Goal: Entertainment & Leisure: Consume media (video, audio)

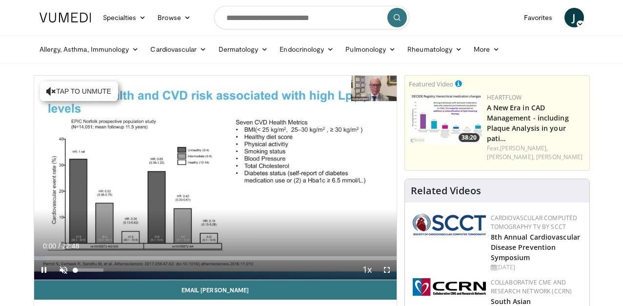
click at [63, 267] on span "Video Player" at bounding box center [64, 270] width 20 height 20
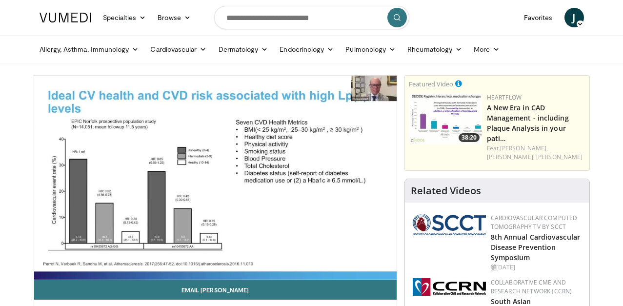
click at [188, 258] on div "10 seconds Tap to unmute" at bounding box center [215, 178] width 363 height 204
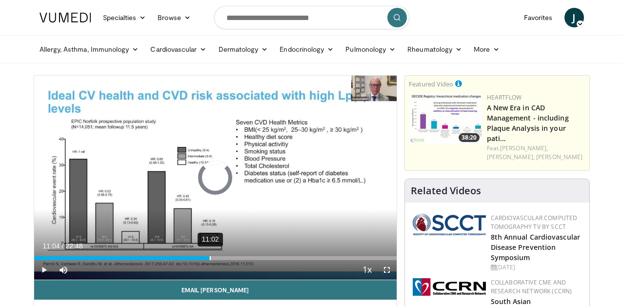
drag, startPoint x: 188, startPoint y: 258, endPoint x: 210, endPoint y: 257, distance: 21.5
click at [210, 257] on div "11:02" at bounding box center [210, 258] width 1 height 4
drag, startPoint x: 210, startPoint y: 257, endPoint x: 230, endPoint y: 258, distance: 20.0
click at [230, 258] on div "12:20" at bounding box center [230, 258] width 1 height 4
click at [44, 267] on span "Video Player" at bounding box center [44, 270] width 20 height 20
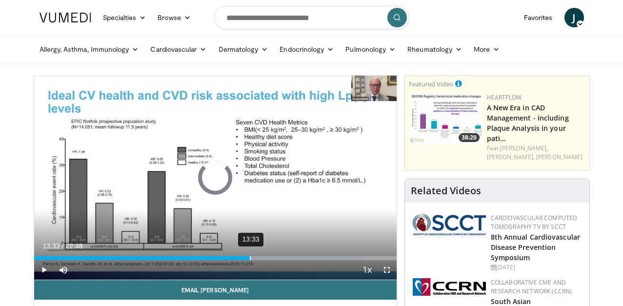
drag, startPoint x: 231, startPoint y: 257, endPoint x: 252, endPoint y: 255, distance: 21.1
click at [252, 255] on div "Loaded : 90.61% 13:33 13:32" at bounding box center [215, 255] width 363 height 9
drag, startPoint x: 300, startPoint y: 258, endPoint x: 312, endPoint y: 259, distance: 11.8
click at [311, 259] on div "17:25" at bounding box center [311, 258] width 1 height 4
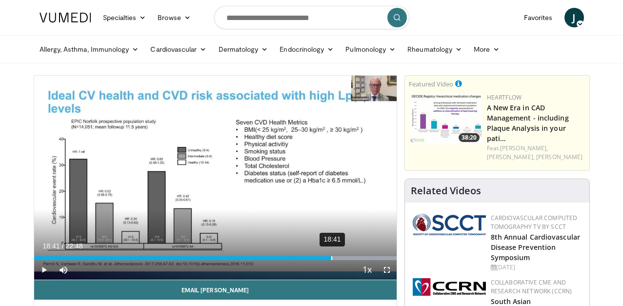
drag, startPoint x: 312, startPoint y: 258, endPoint x: 331, endPoint y: 257, distance: 19.0
click at [331, 257] on div "18:41" at bounding box center [331, 258] width 1 height 4
drag, startPoint x: 331, startPoint y: 257, endPoint x: 349, endPoint y: 258, distance: 17.6
click at [349, 258] on video-js "**********" at bounding box center [215, 178] width 363 height 204
drag, startPoint x: 331, startPoint y: 259, endPoint x: 351, endPoint y: 259, distance: 20.5
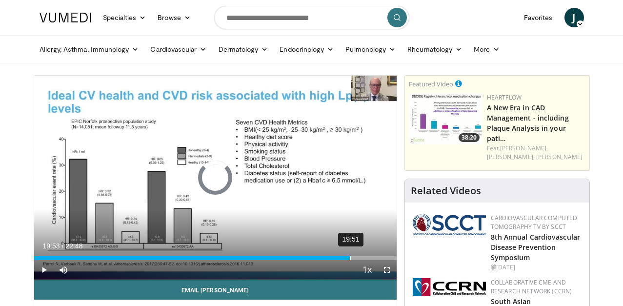
click at [351, 259] on div "19:51" at bounding box center [350, 258] width 1 height 4
drag, startPoint x: 347, startPoint y: 258, endPoint x: 368, endPoint y: 258, distance: 21.5
click at [367, 258] on div "20:52" at bounding box center [366, 258] width 1 height 4
